Goal: Book appointment/travel/reservation

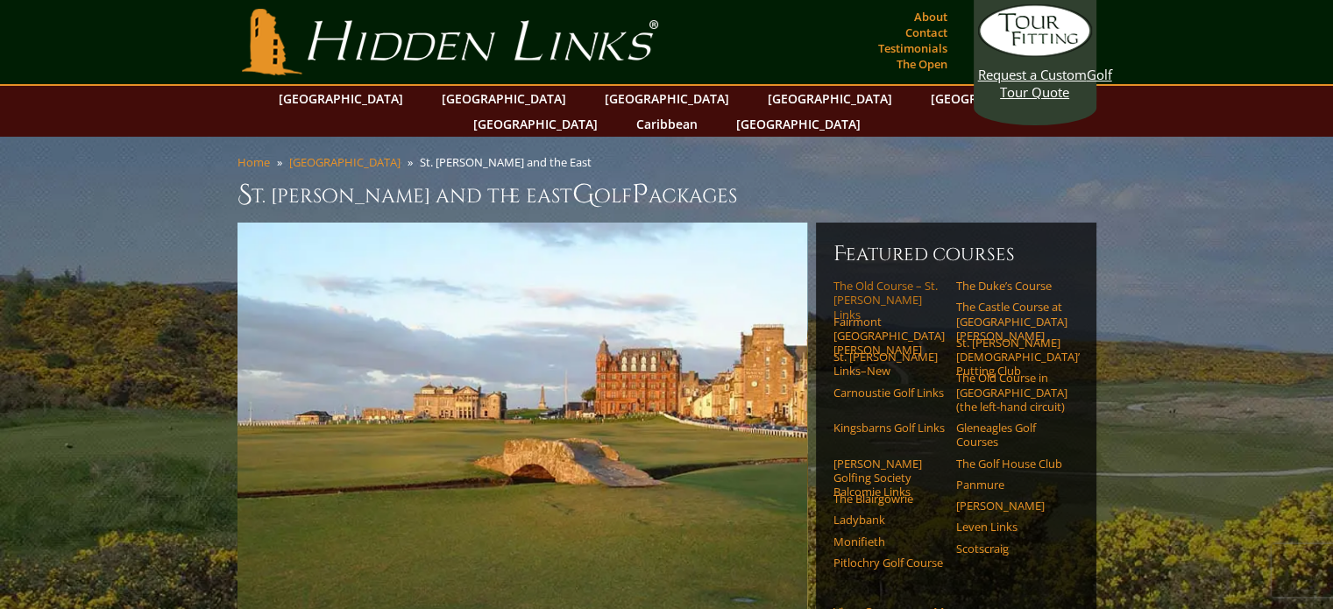
click at [880, 279] on link "The Old Course – St. [PERSON_NAME] Links" at bounding box center [889, 300] width 111 height 43
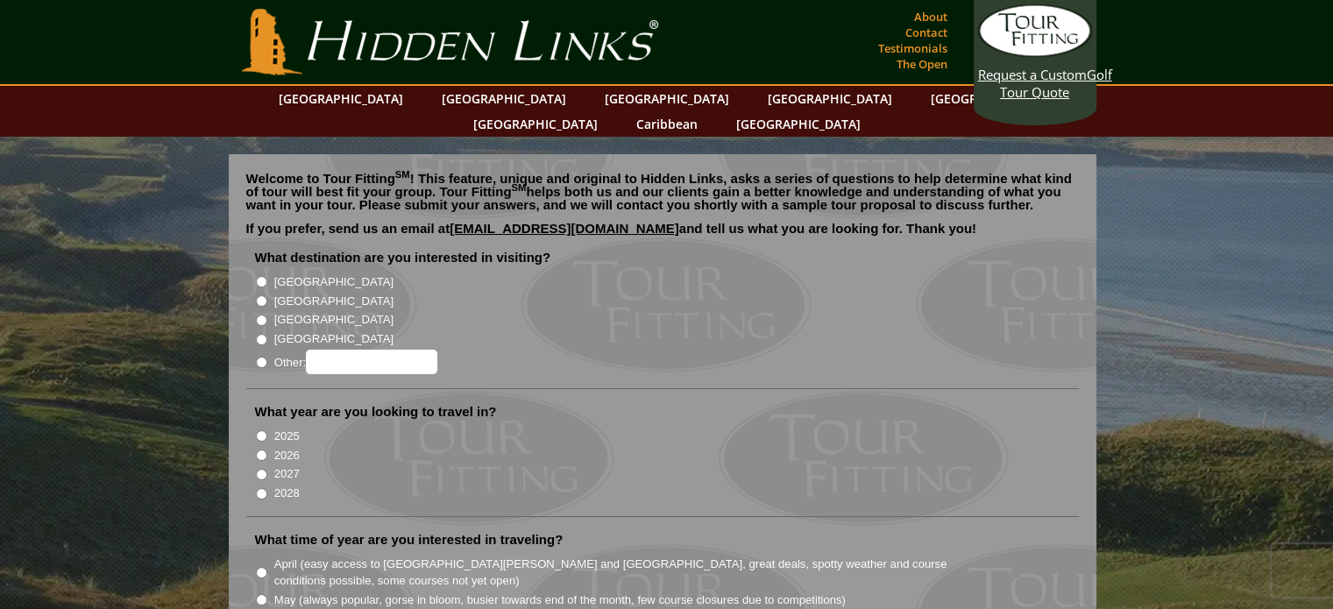
click at [264, 295] on input "[GEOGRAPHIC_DATA]" at bounding box center [261, 300] width 11 height 11
radio input "true"
click at [261, 450] on input "2026" at bounding box center [261, 455] width 11 height 11
radio input "true"
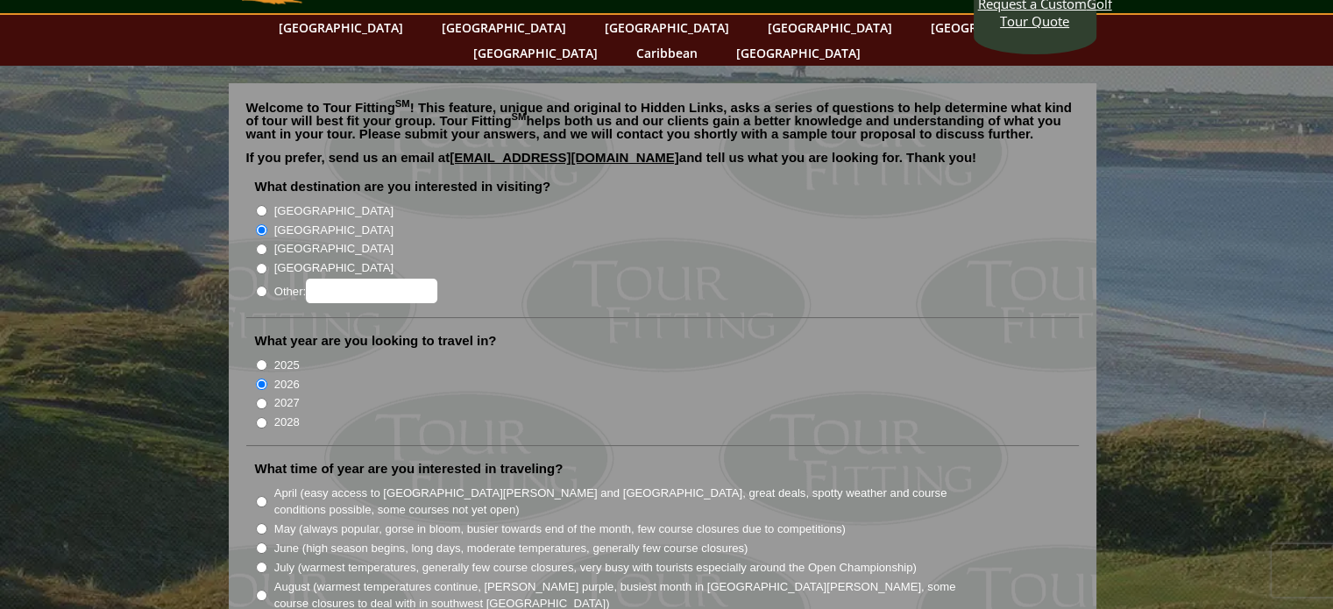
scroll to position [175, 0]
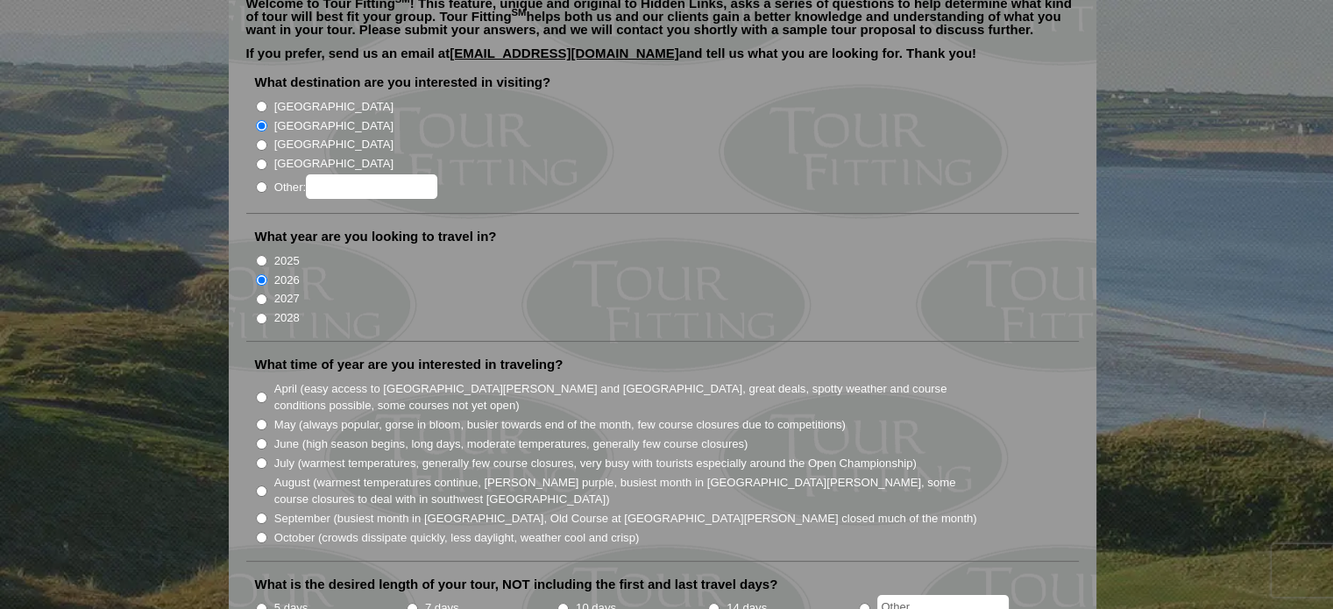
click at [256, 532] on input "October (crowds dissipate quickly, less daylight, weather cool and crisp)" at bounding box center [261, 537] width 11 height 11
radio input "true"
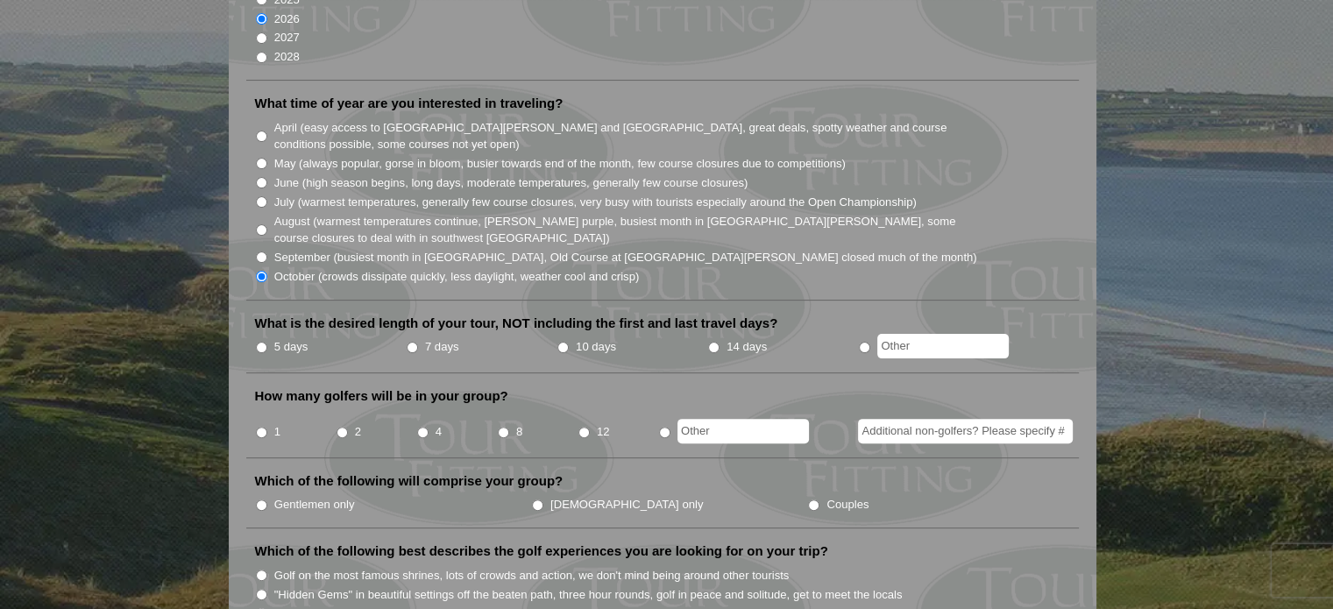
scroll to position [438, 0]
click at [260, 340] on input "5 days" at bounding box center [261, 345] width 11 height 11
radio input "true"
click at [421, 425] on input "4" at bounding box center [422, 430] width 11 height 11
radio input "true"
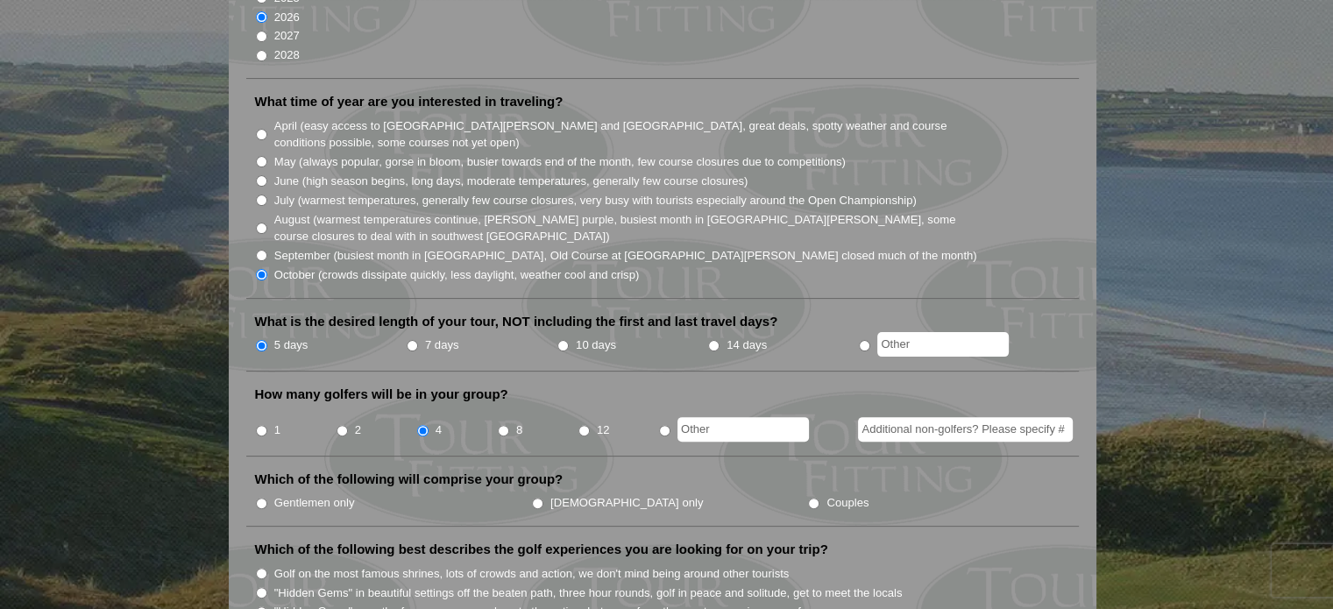
click at [259, 498] on input "Gentlemen only" at bounding box center [261, 503] width 11 height 11
radio input "true"
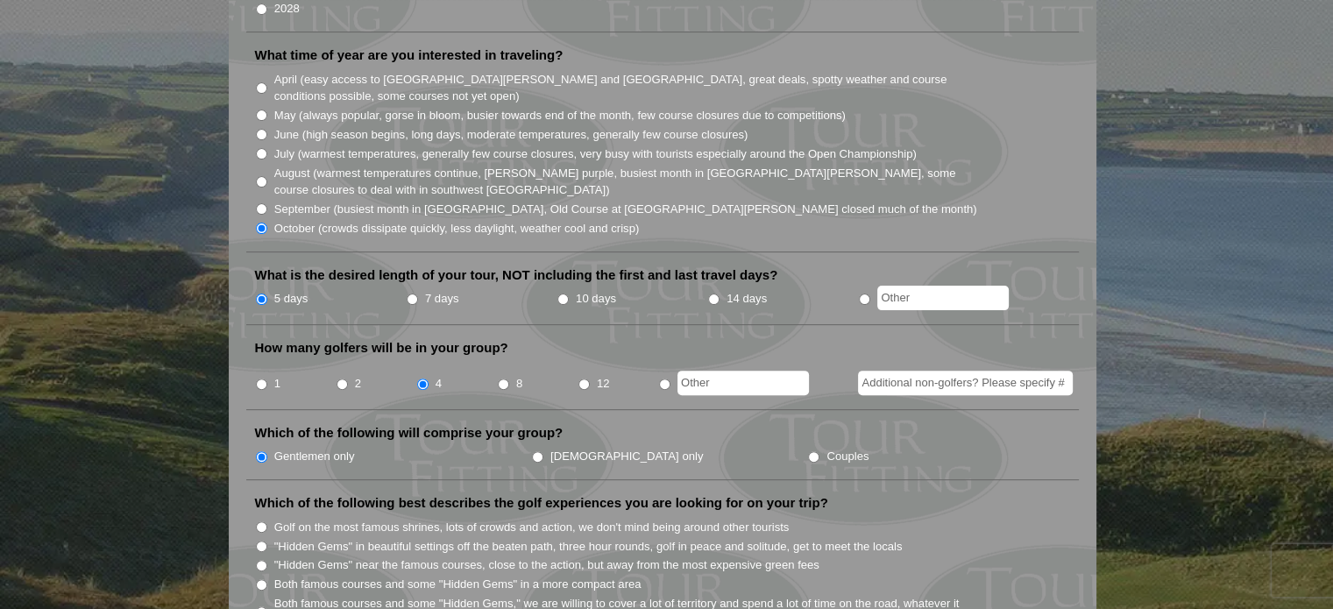
scroll to position [614, 0]
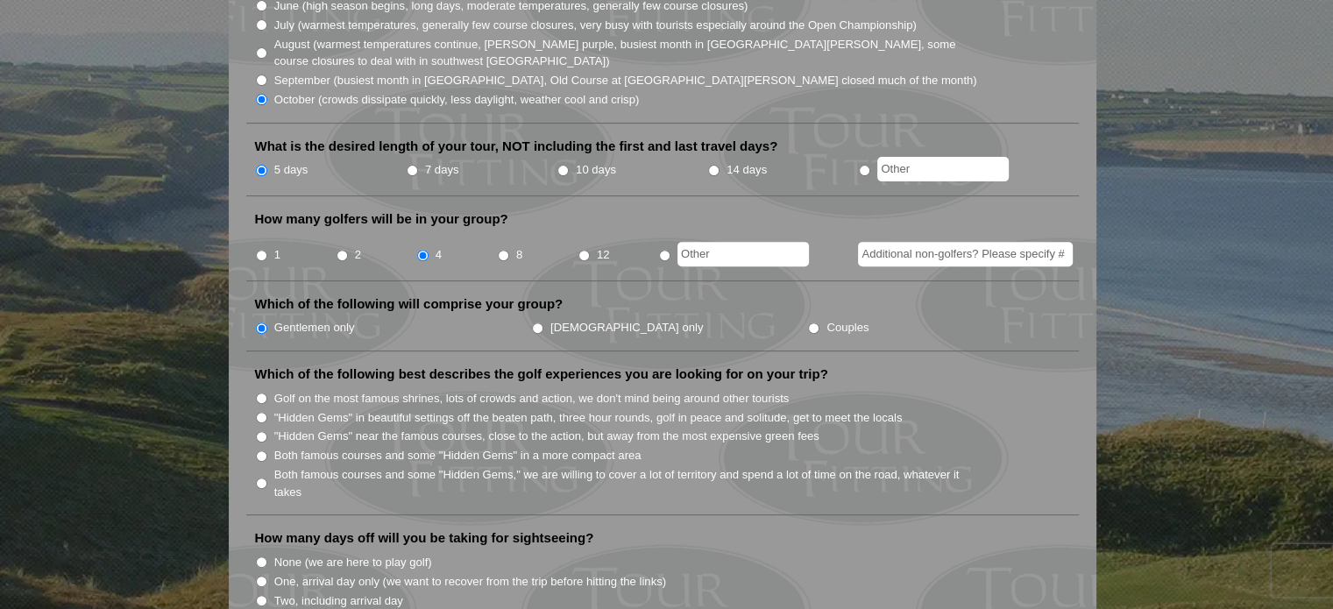
click at [260, 451] on input "Both famous courses and some "Hidden Gems" in a more compact area" at bounding box center [261, 456] width 11 height 11
radio input "true"
click at [257, 608] on input "Every other day (we want to see the sights)" at bounding box center [261, 619] width 11 height 11
radio input "true"
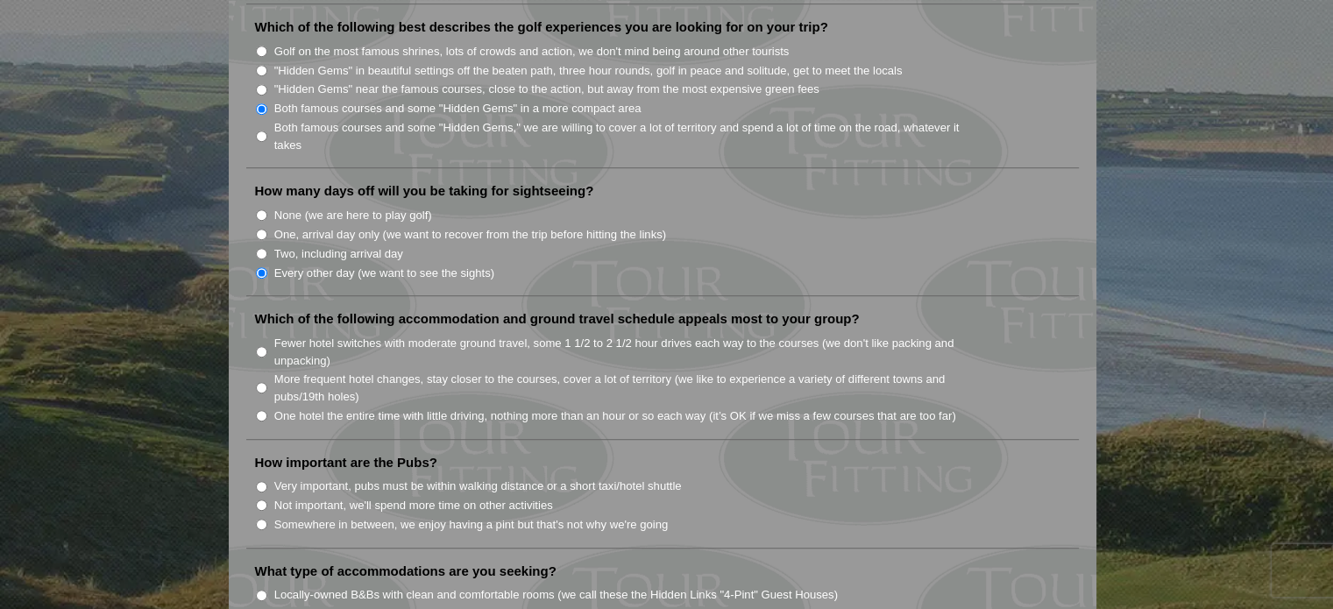
scroll to position [964, 0]
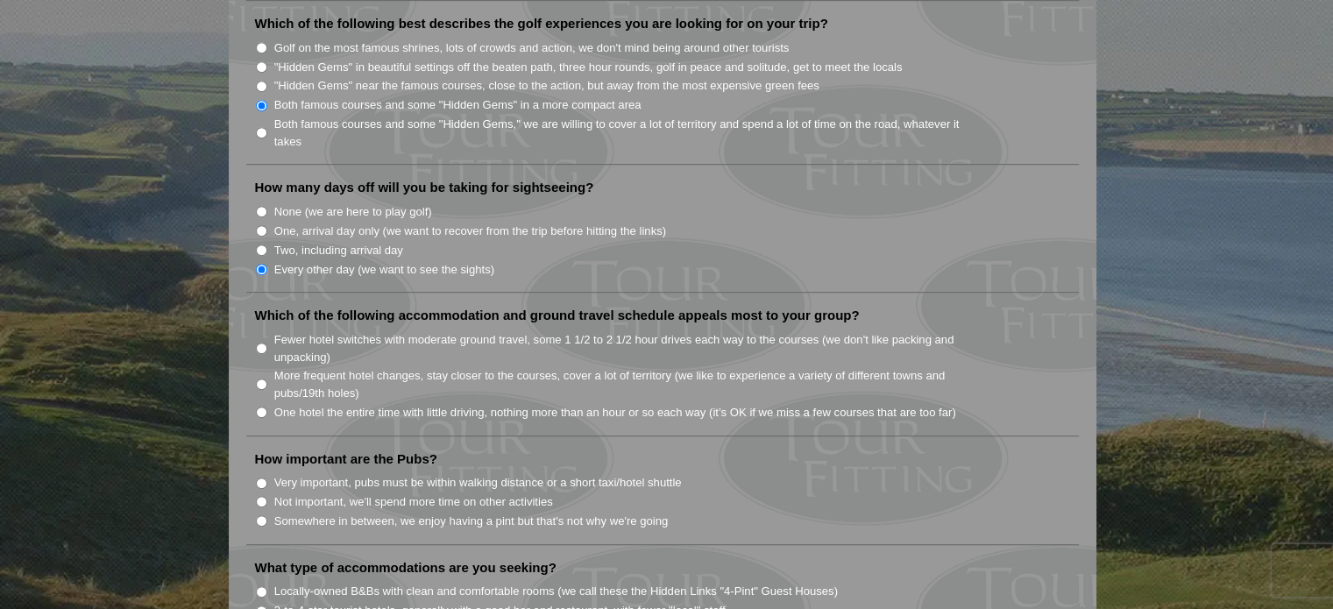
click at [259, 515] on input "Somewhere in between, we enjoy having a pint but that's not why we're going" at bounding box center [261, 520] width 11 height 11
radio input "true"
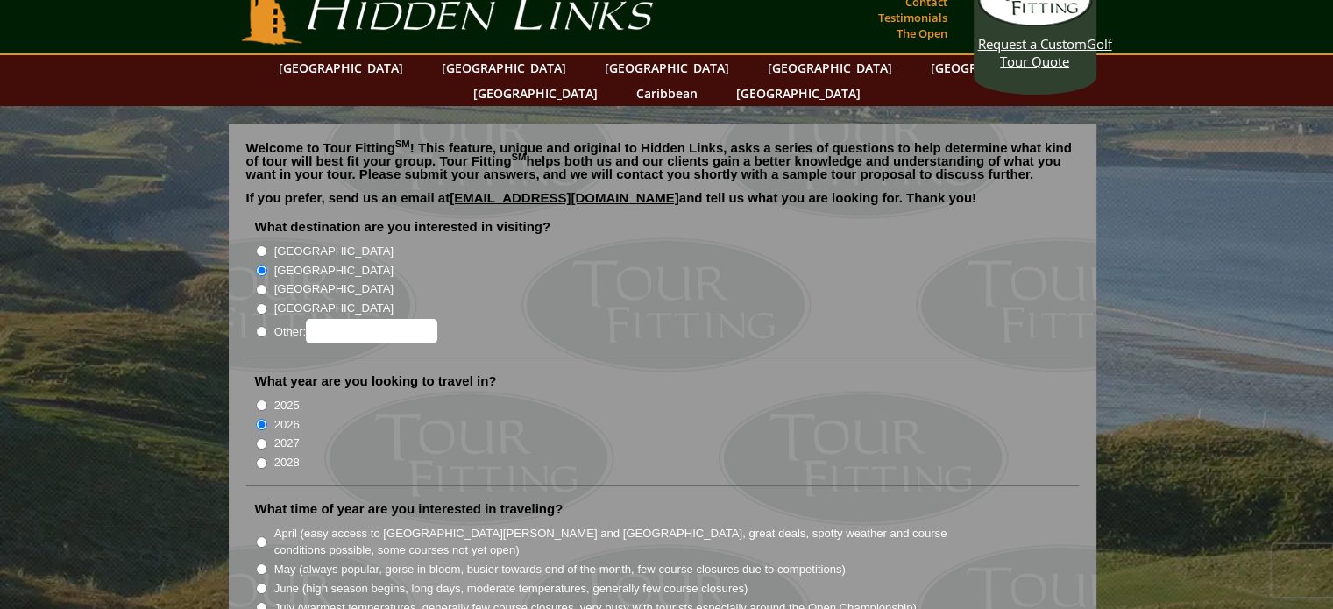
scroll to position [0, 0]
